Goal: Task Accomplishment & Management: Use online tool/utility

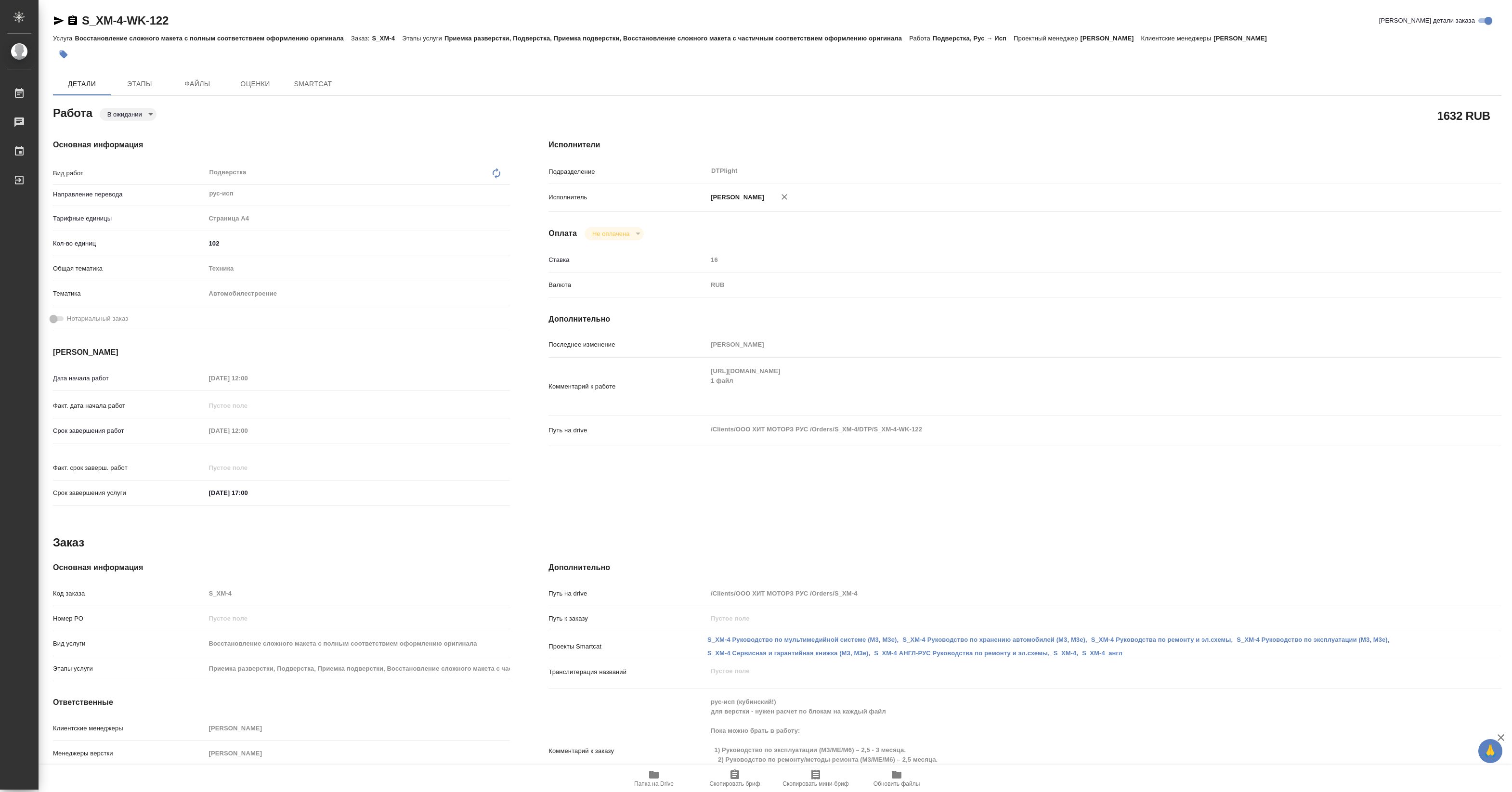
type textarea "x"
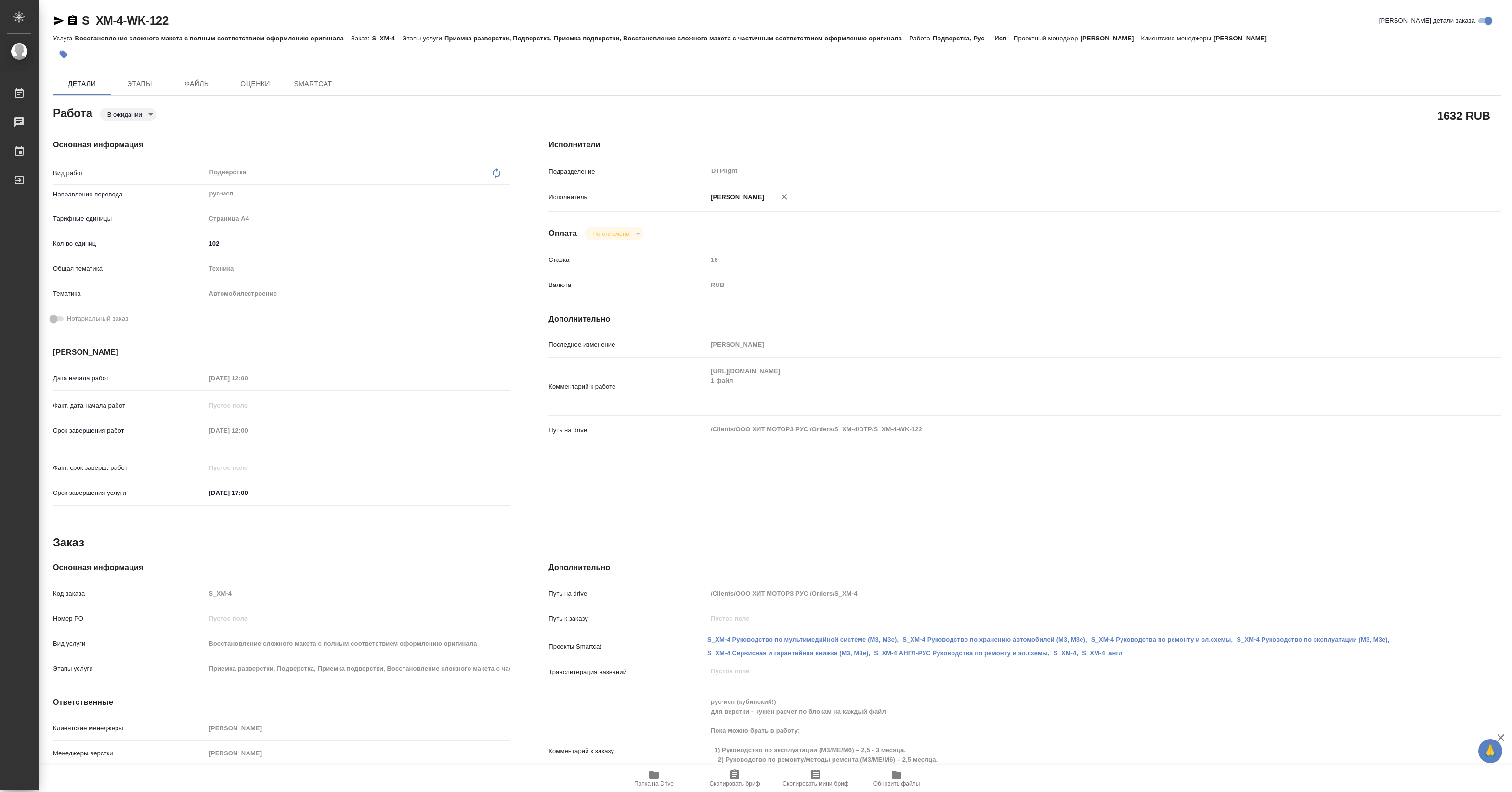
type textarea "x"
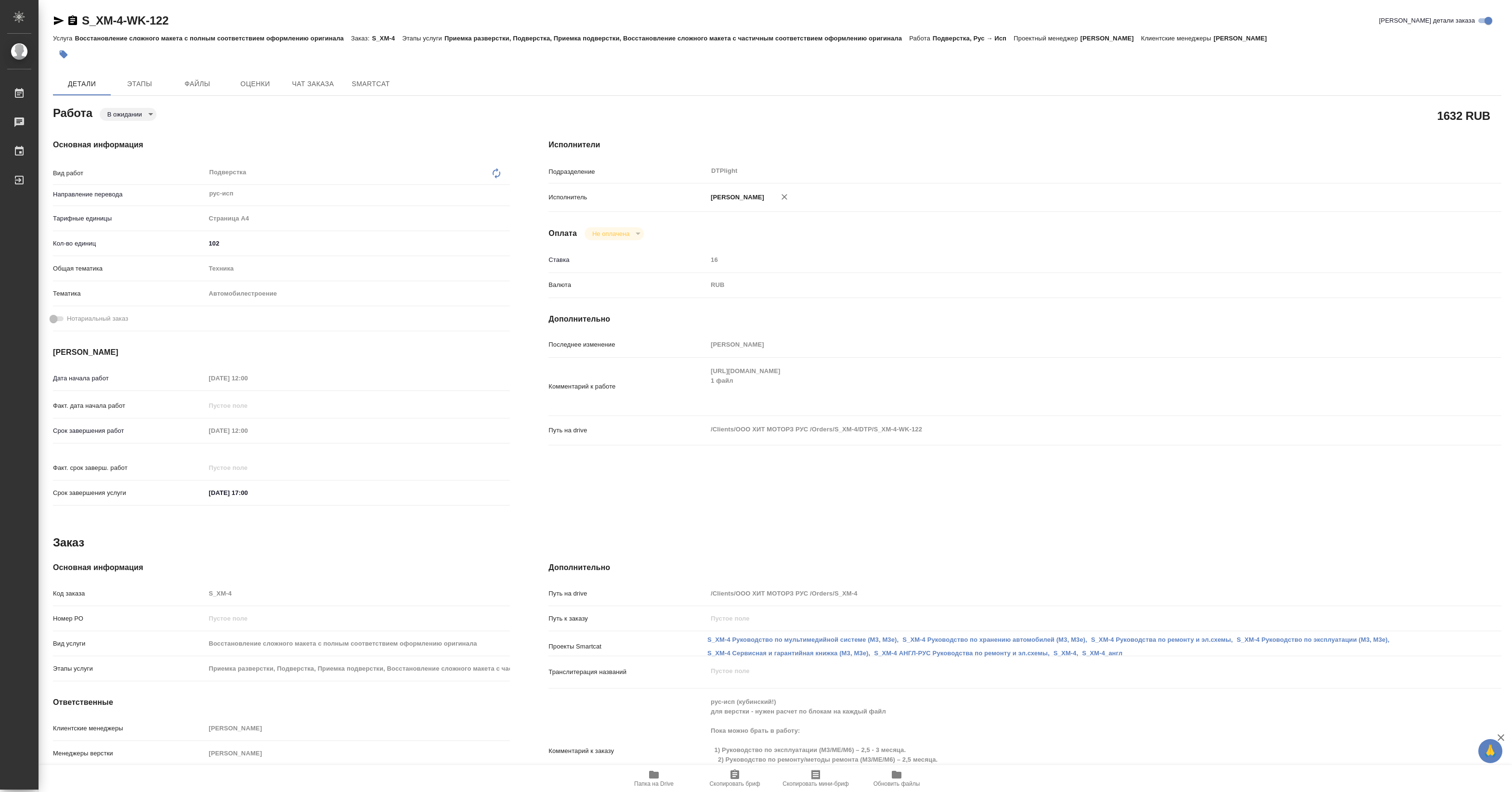
type textarea "x"
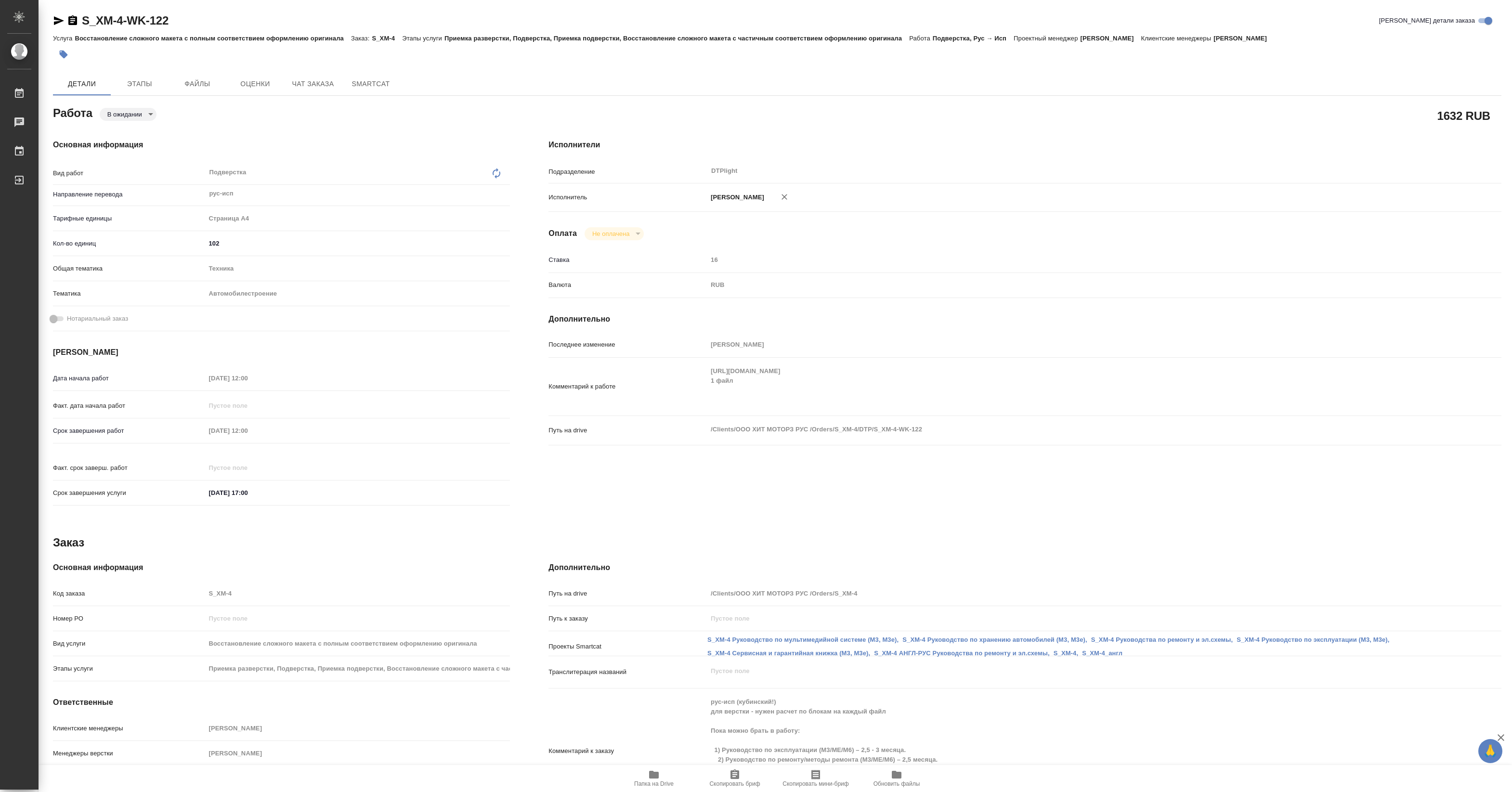
type textarea "x"
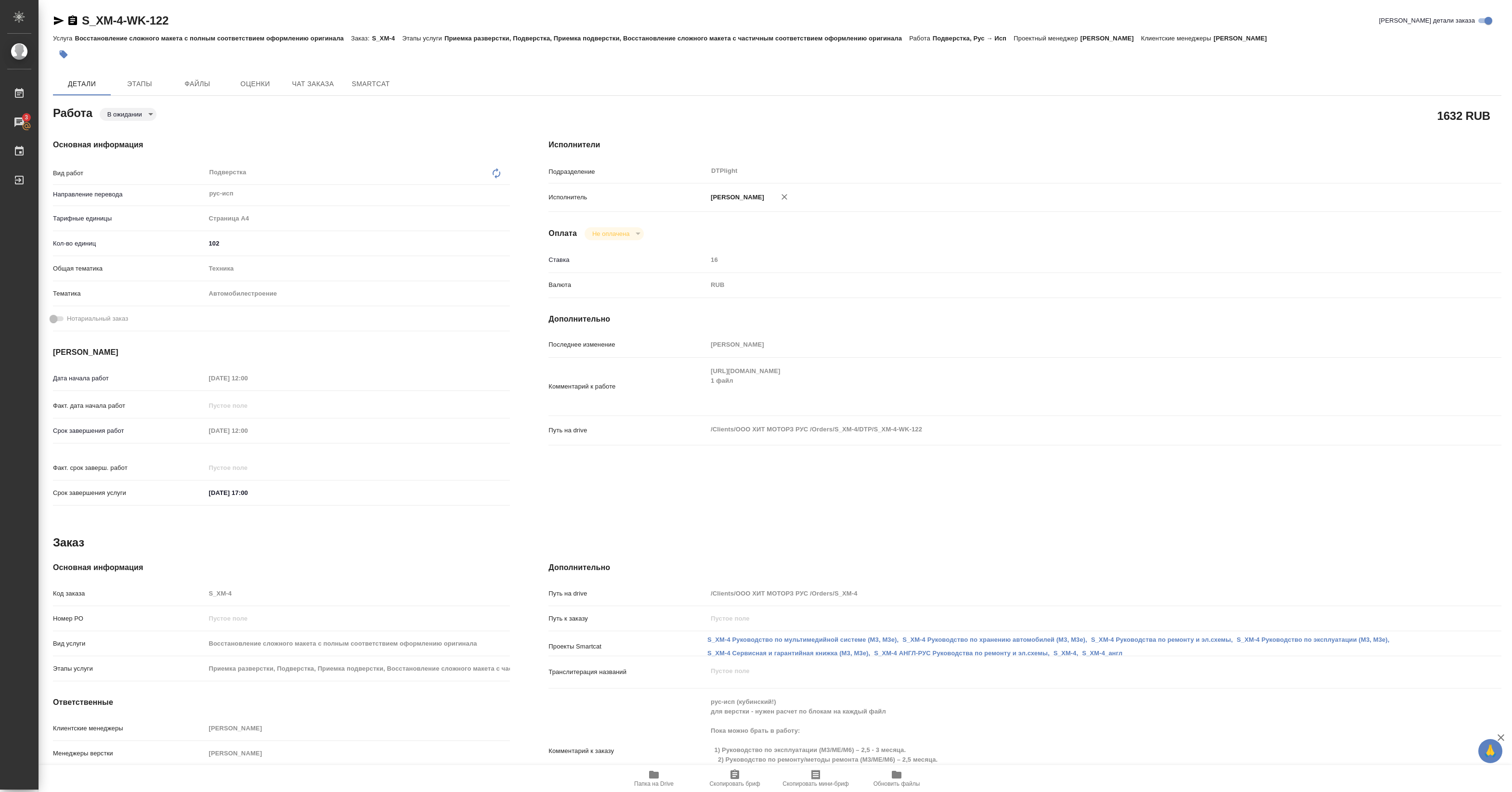
click at [648, 776] on icon "button" at bounding box center [654, 775] width 12 height 12
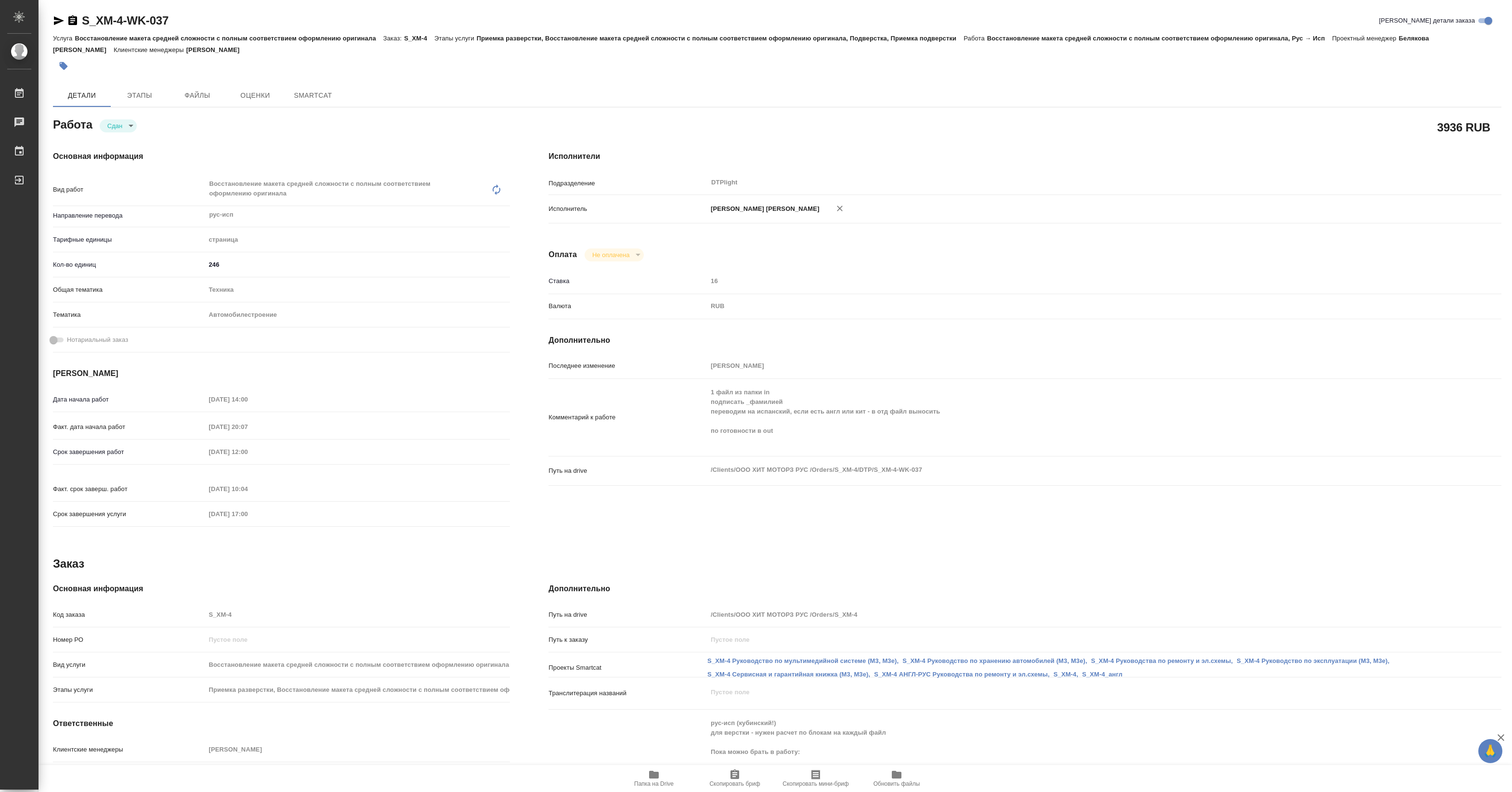
type textarea "x"
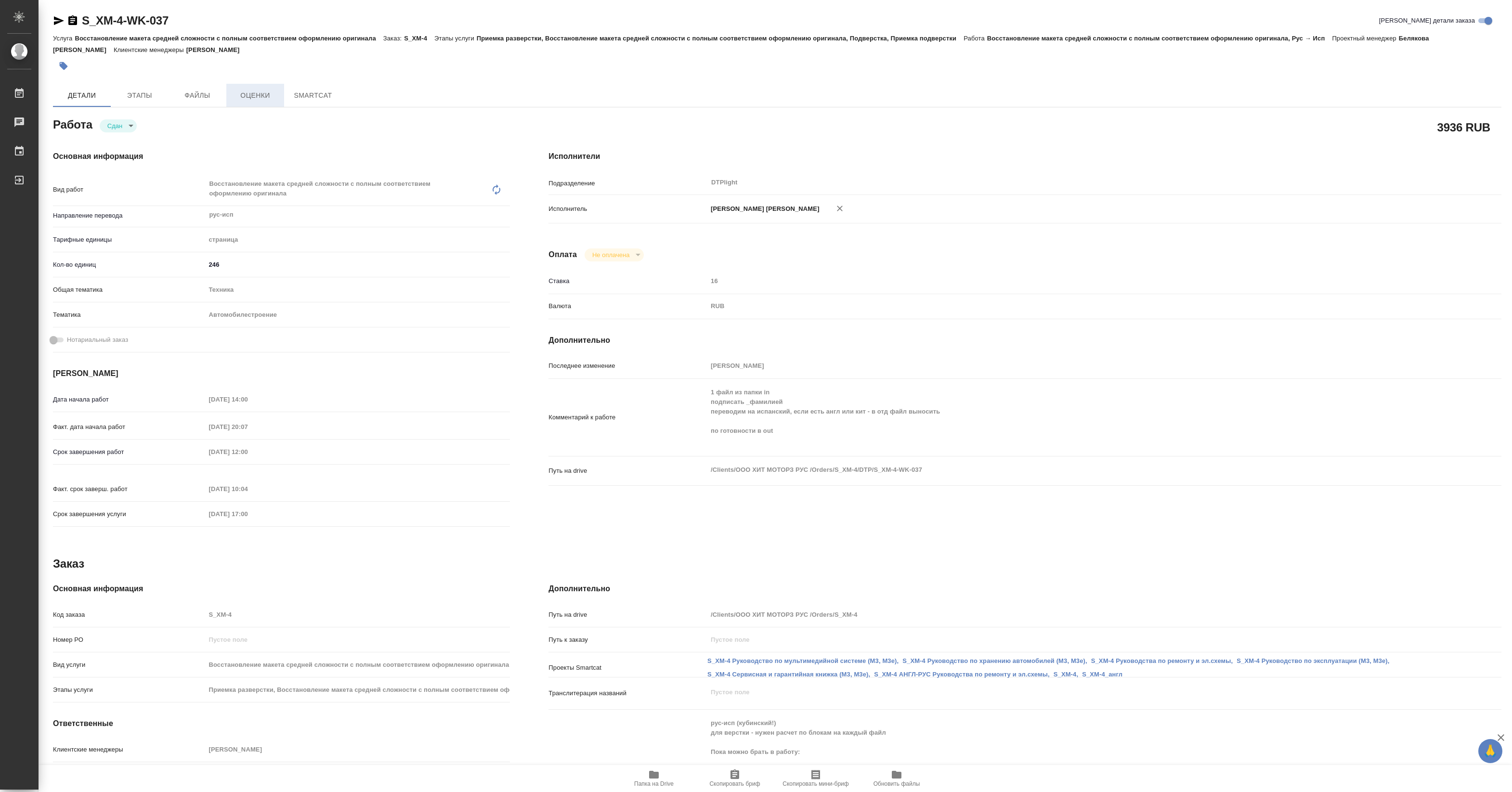
type textarea "x"
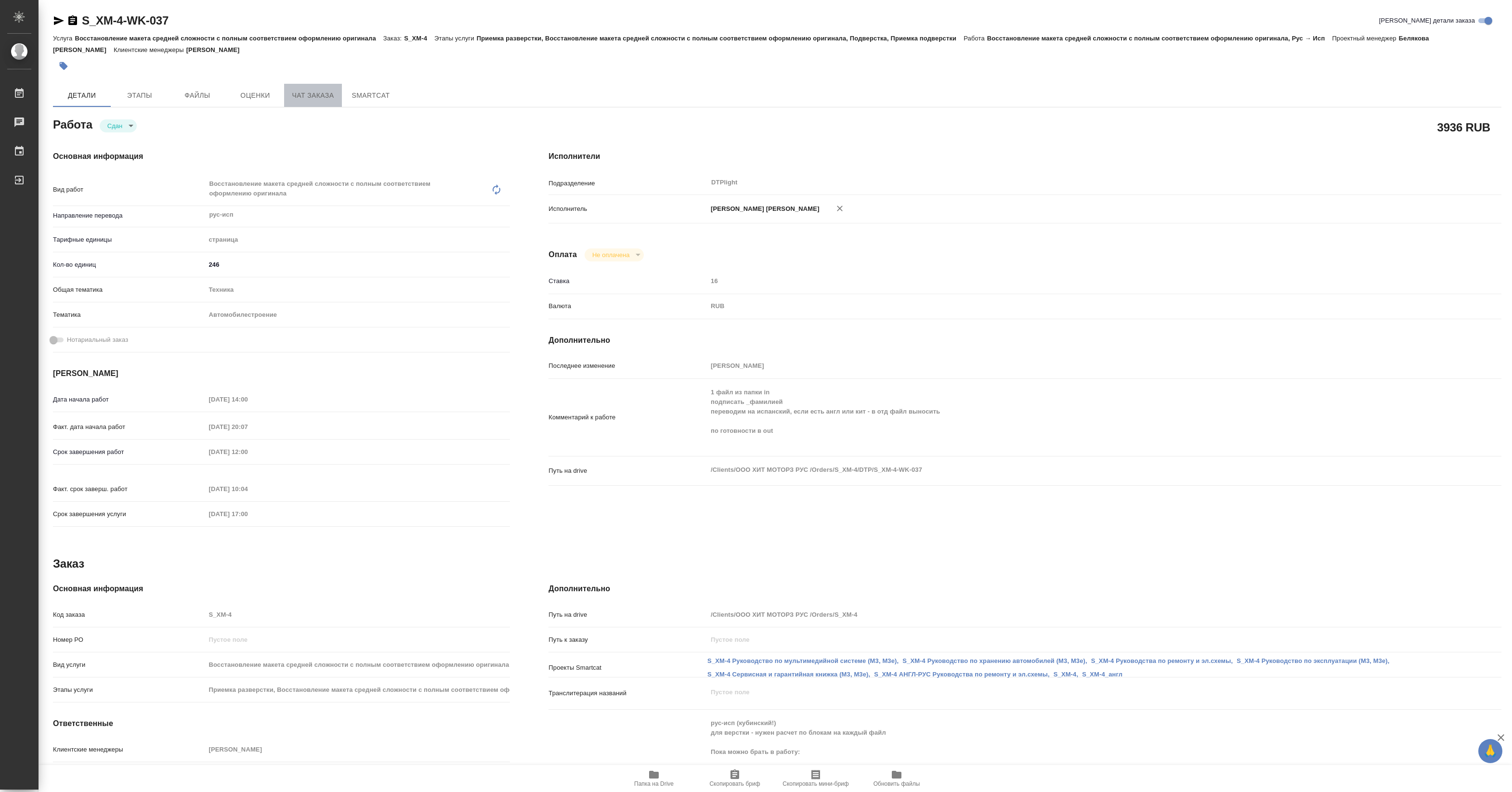
click at [311, 95] on span "Чат заказа" at bounding box center [313, 95] width 46 height 12
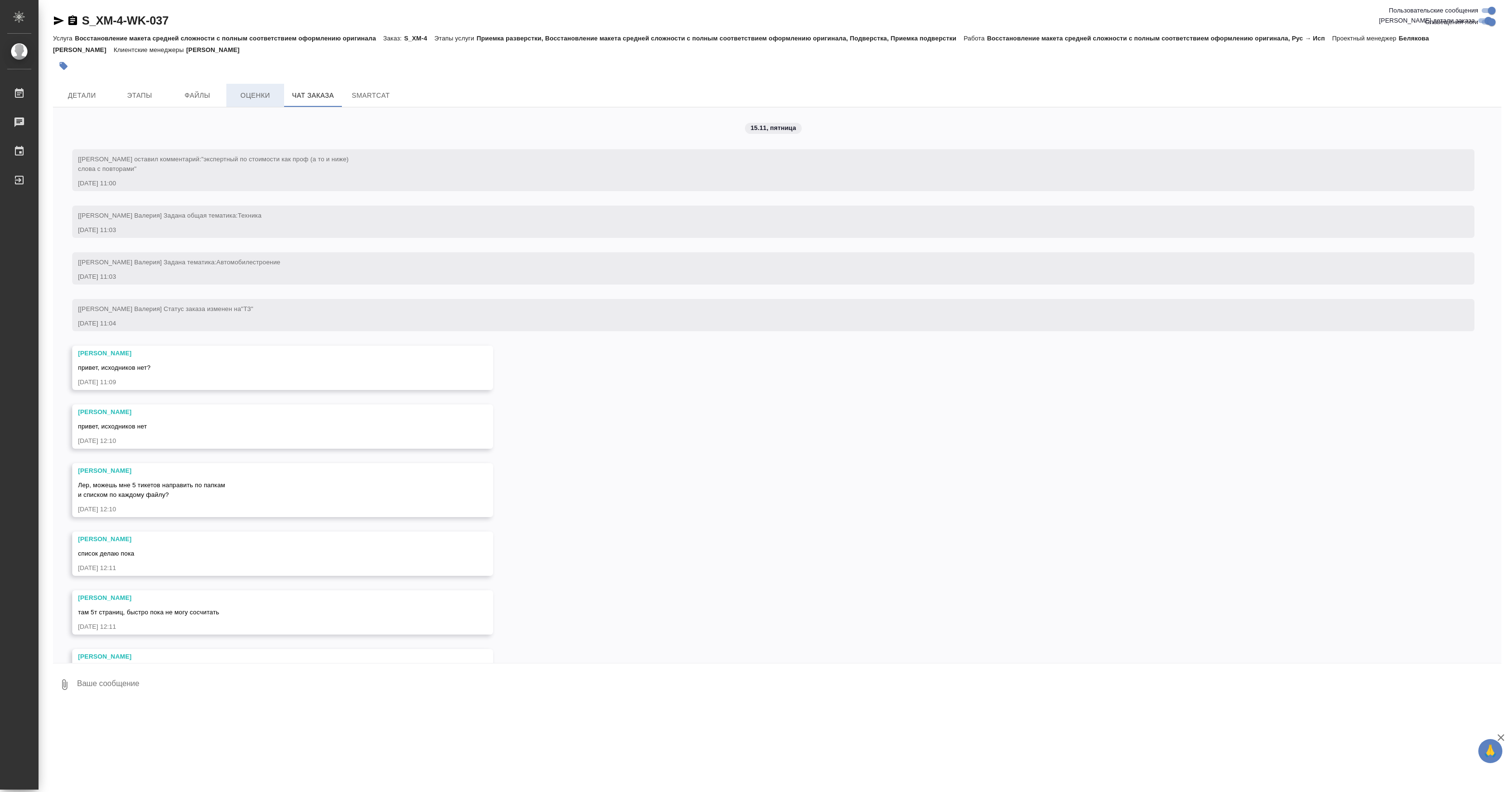
click at [204, 97] on span "Файлы" at bounding box center [197, 95] width 46 height 12
click at [300, 97] on span "Чат заказа" at bounding box center [313, 95] width 46 height 12
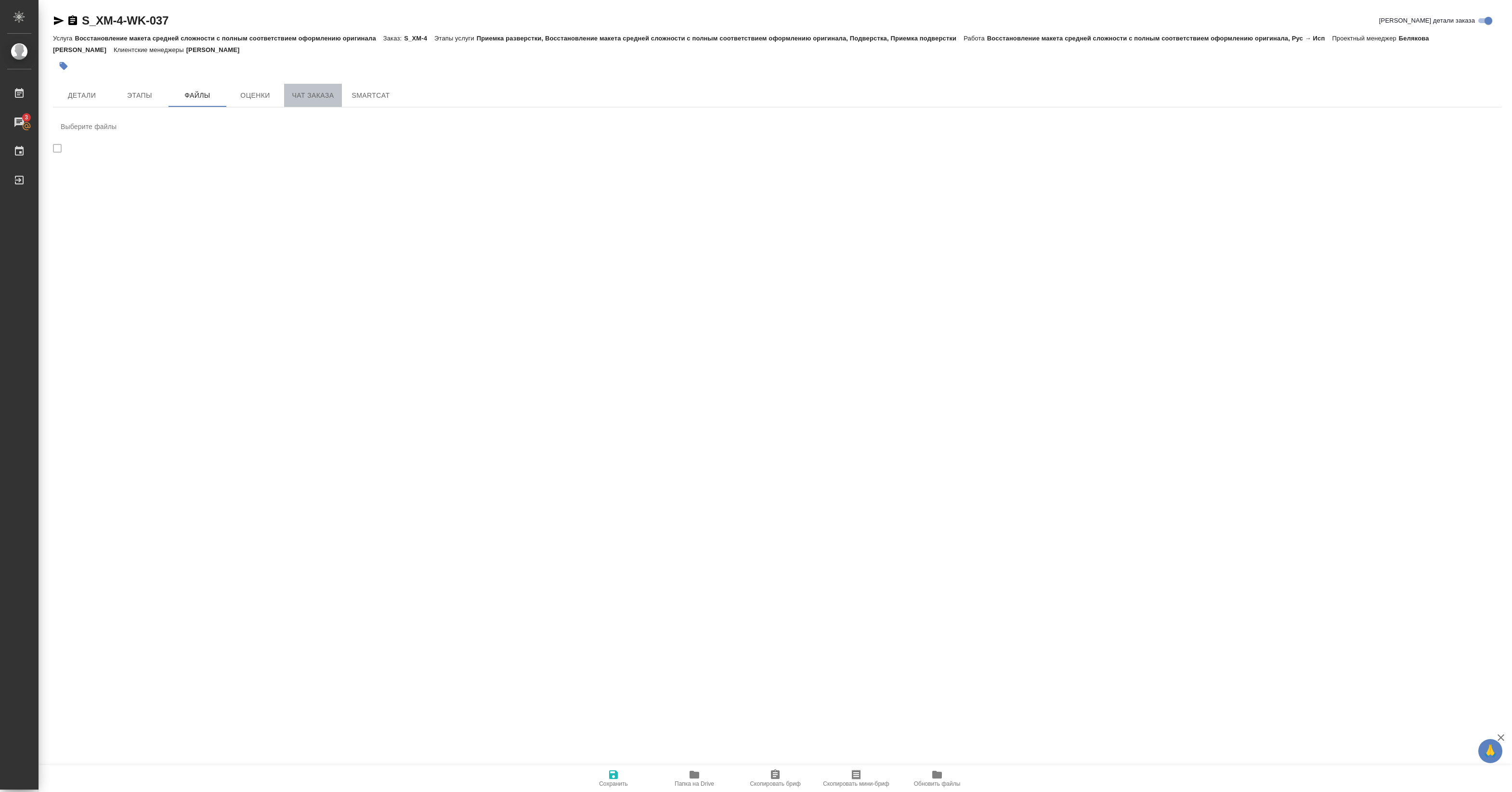
click at [317, 100] on span "Чат заказа" at bounding box center [313, 95] width 46 height 12
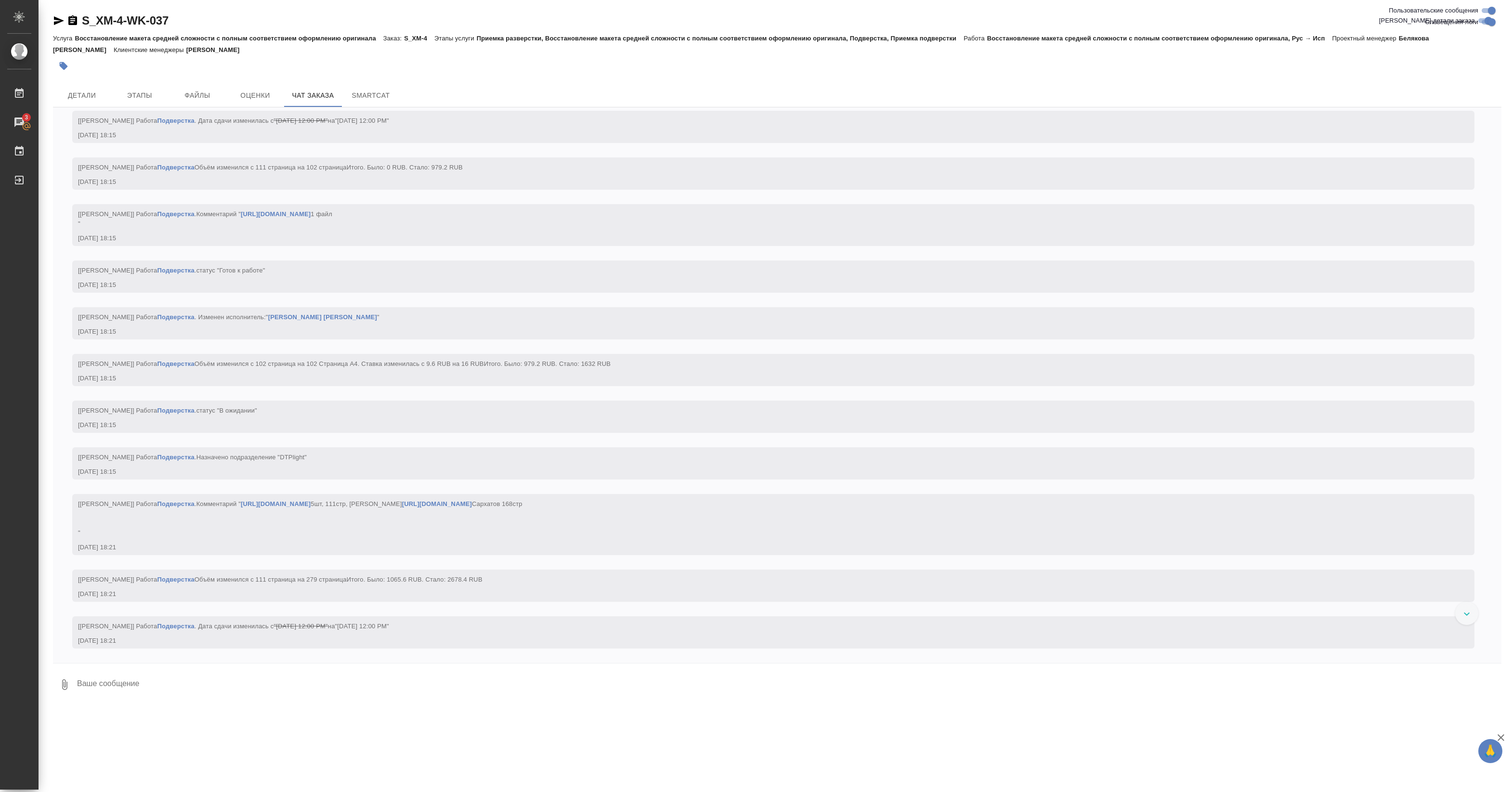
scroll to position [72617, 0]
click at [311, 218] on link "[URL][DOMAIN_NAME]" at bounding box center [275, 214] width 70 height 7
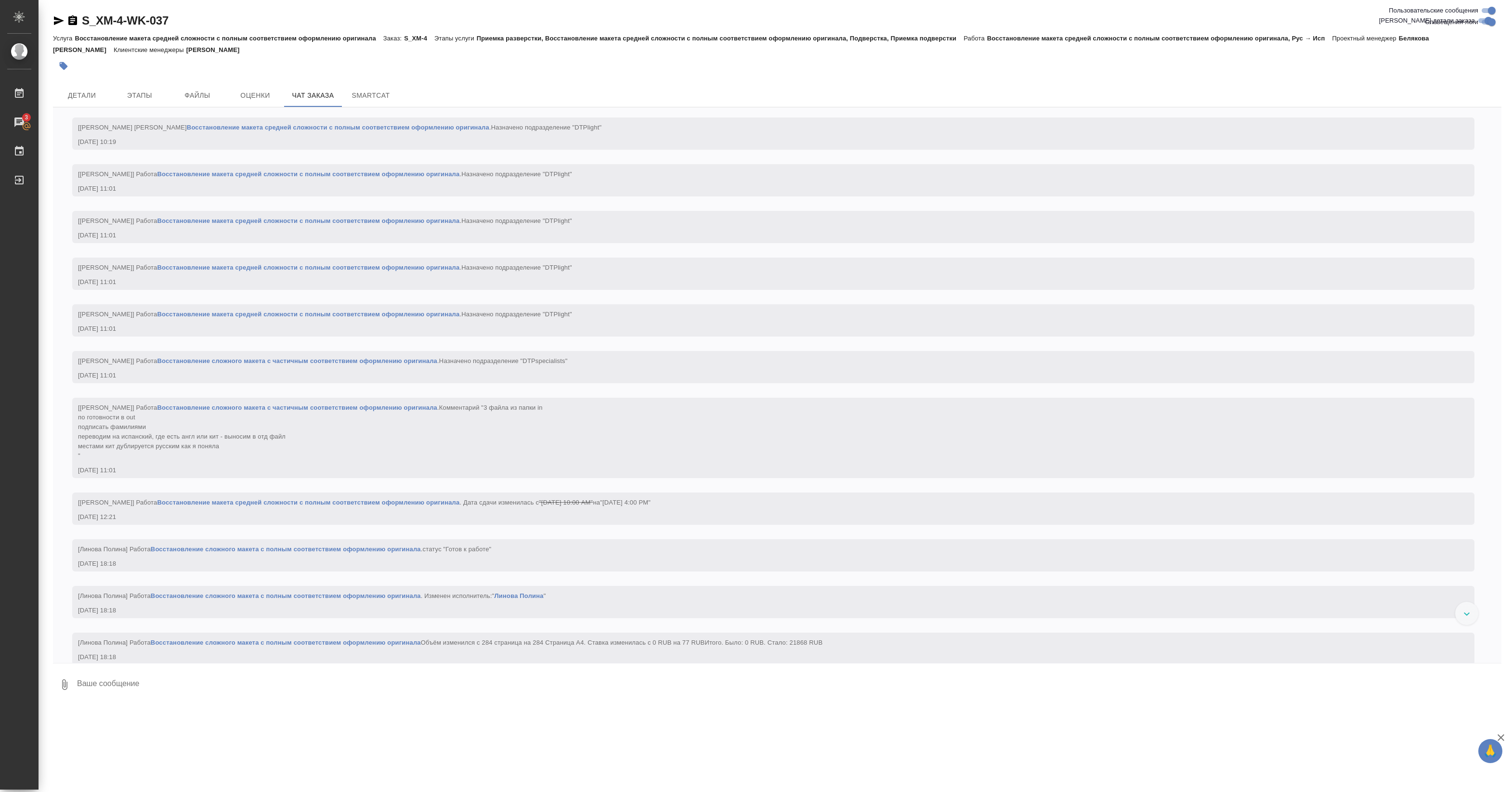
scroll to position [27701, 0]
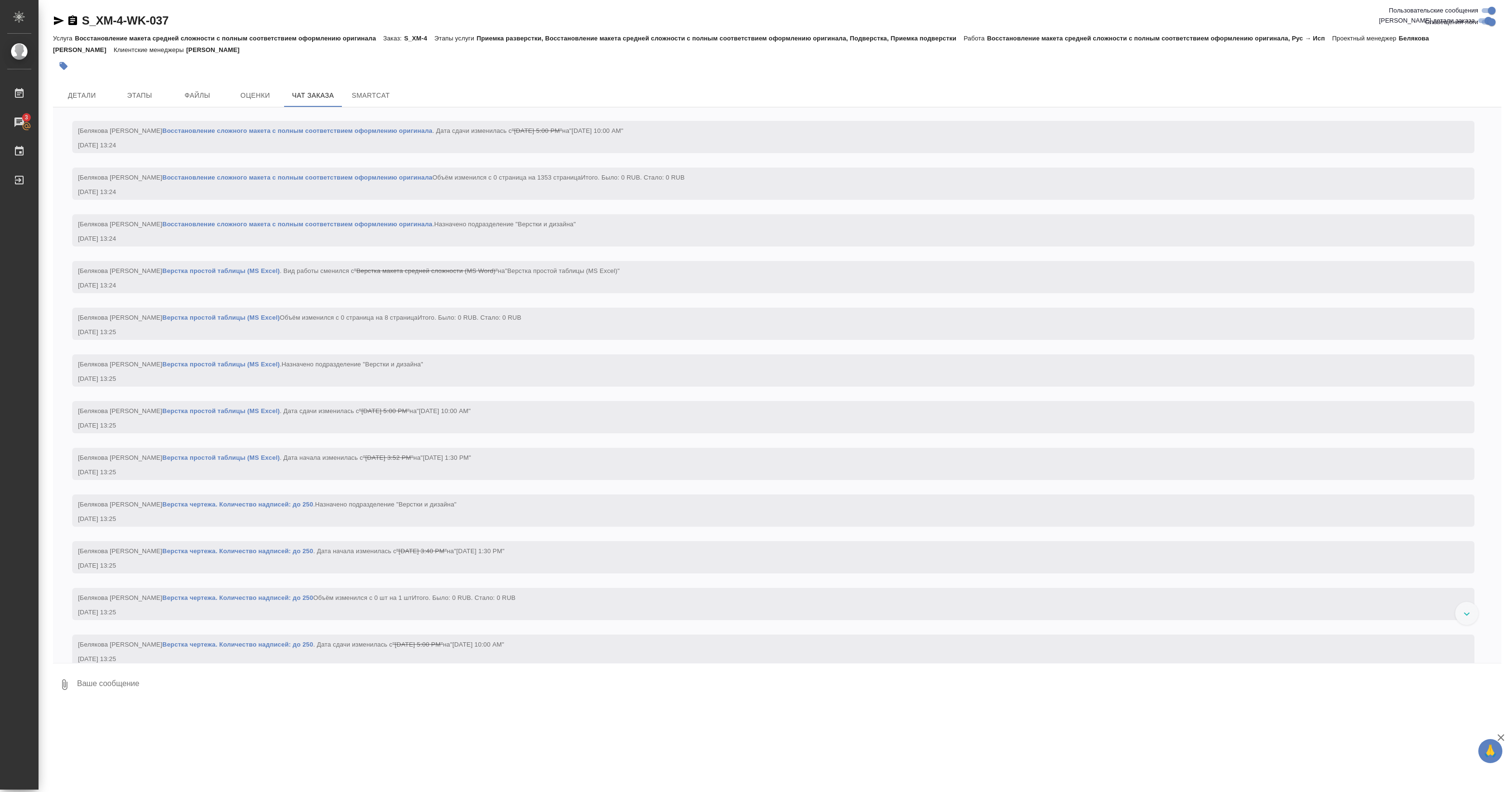
scroll to position [13540, 0]
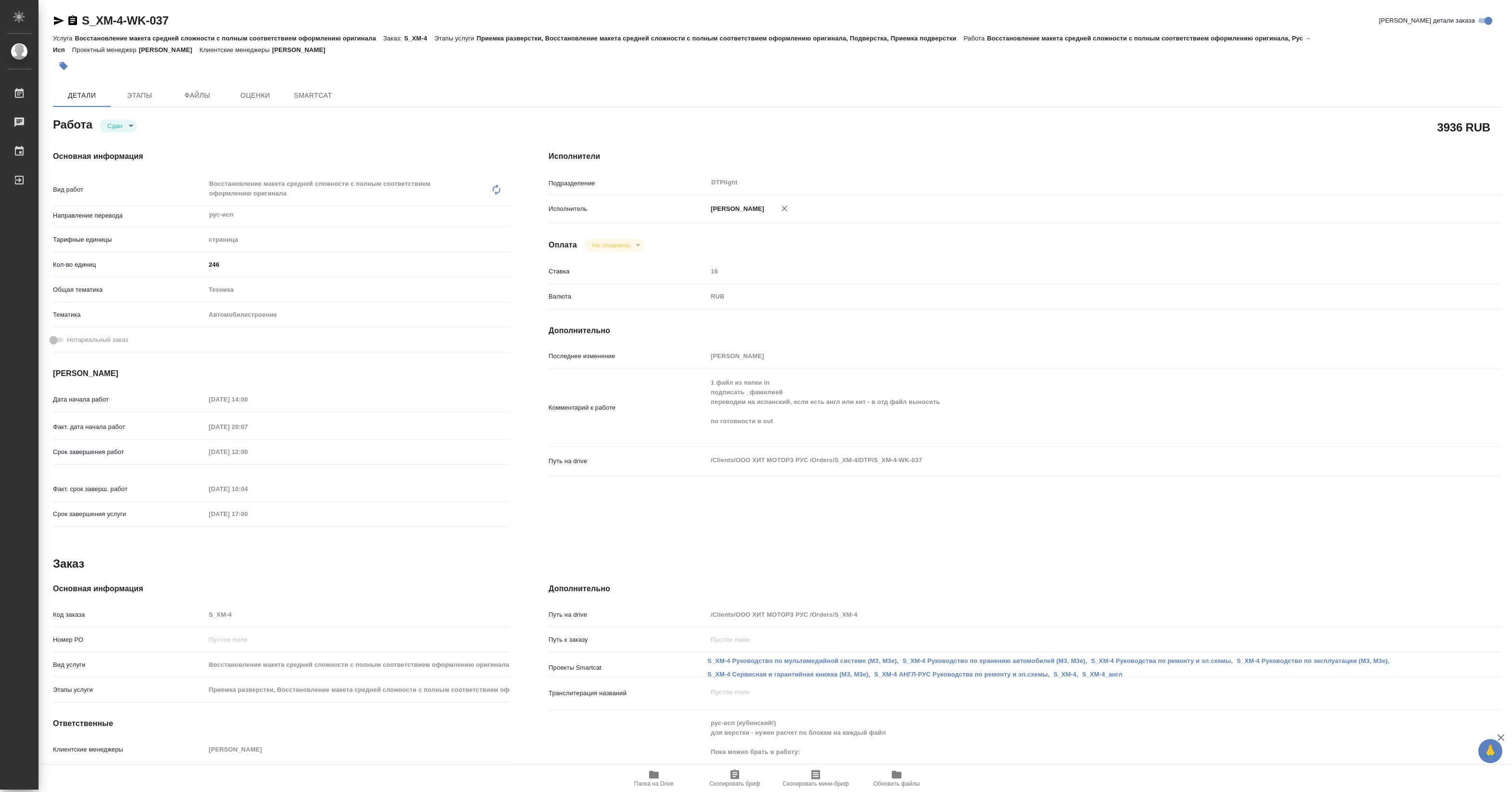
type textarea "x"
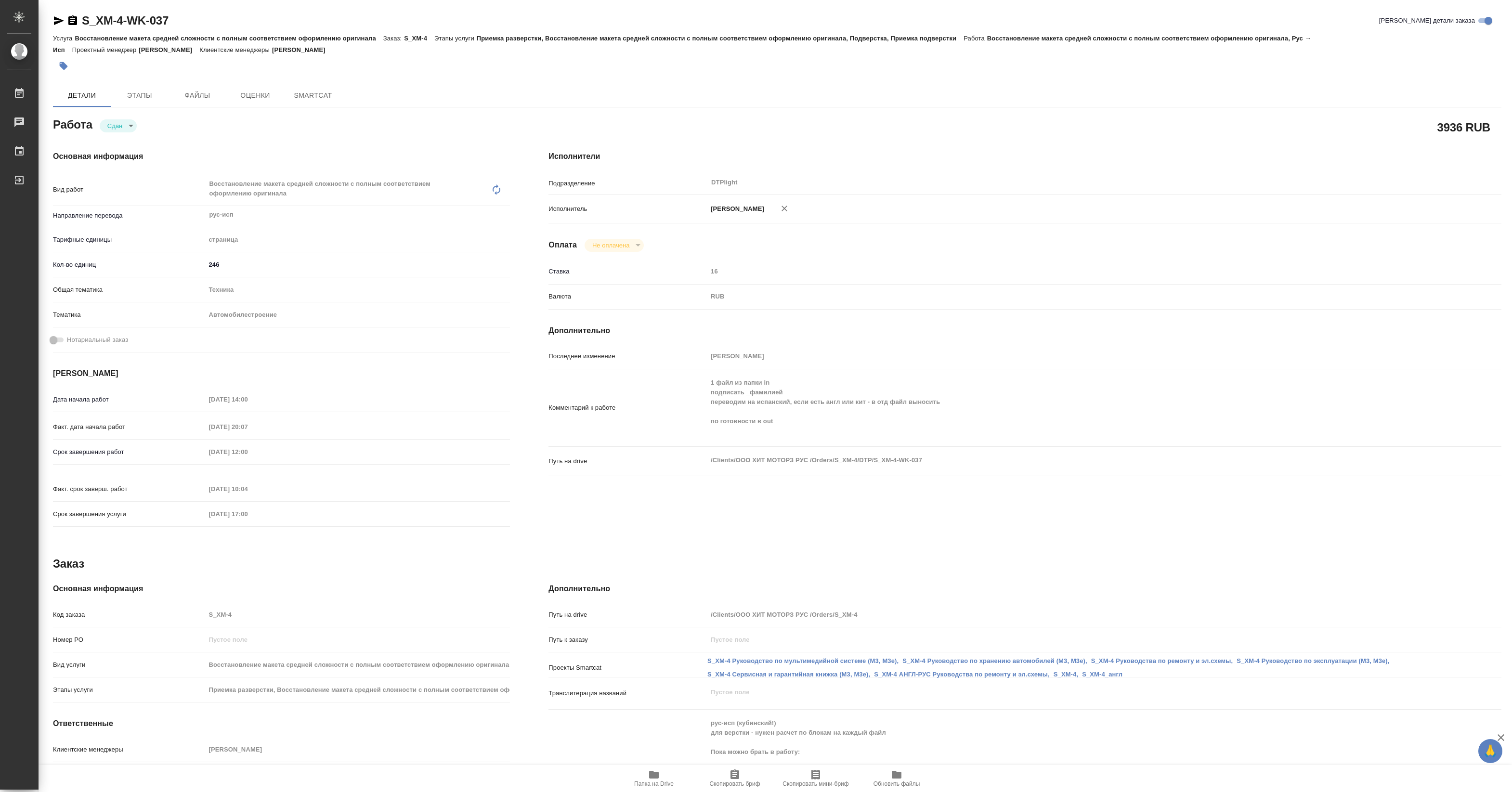
type textarea "x"
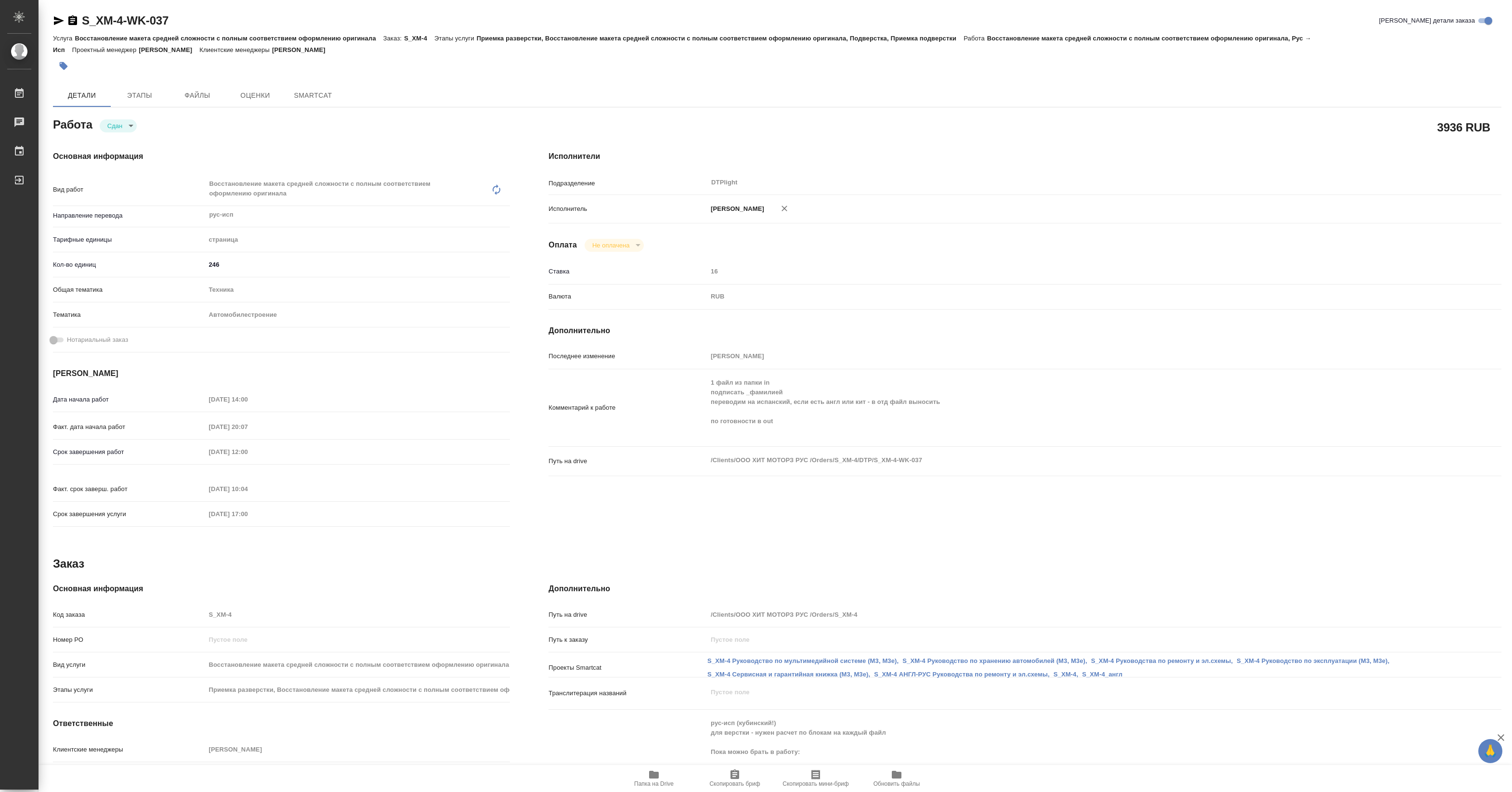
type textarea "x"
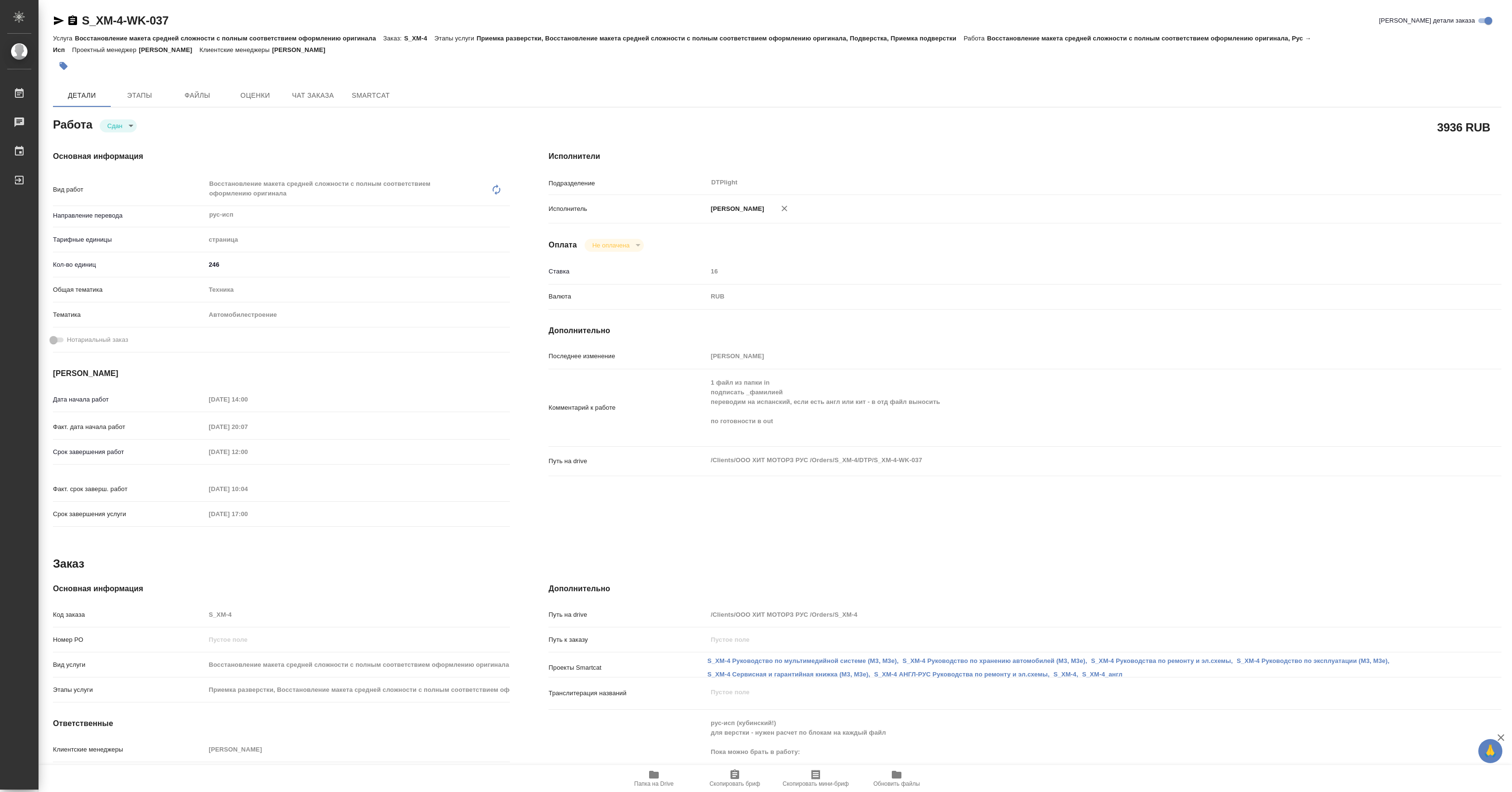
type textarea "x"
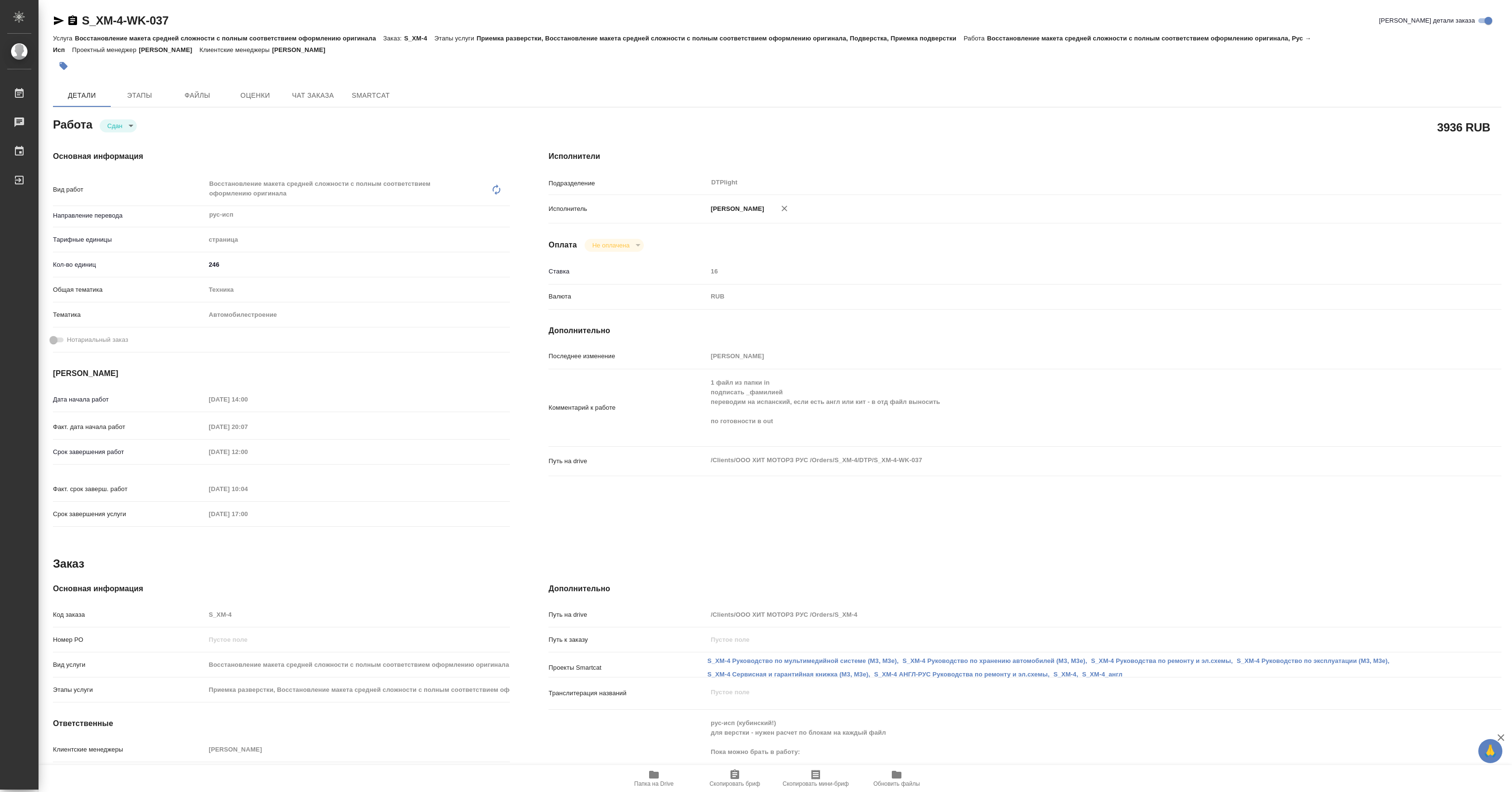
type textarea "x"
